Goal: Task Accomplishment & Management: Manage account settings

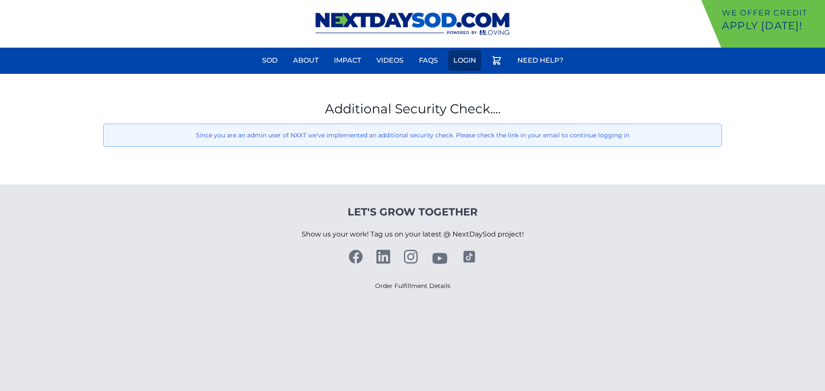
click at [469, 60] on link "Login" at bounding box center [464, 60] width 33 height 21
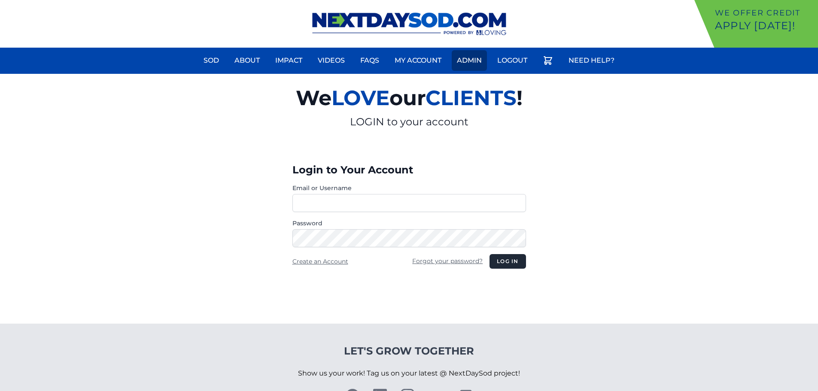
type input "**********"
click at [469, 61] on link "Admin" at bounding box center [469, 60] width 35 height 21
